Goal: Information Seeking & Learning: Learn about a topic

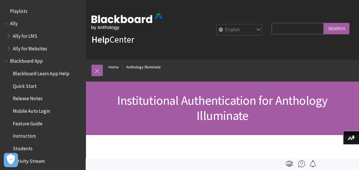
scroll to position [410, 0]
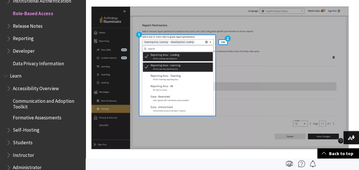
scroll to position [3104, 0]
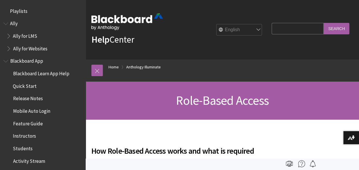
scroll to position [422, 0]
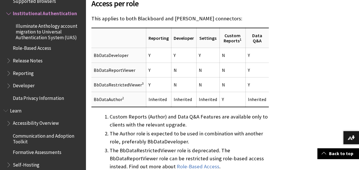
scroll to position [683, 0]
